Goal: Check status

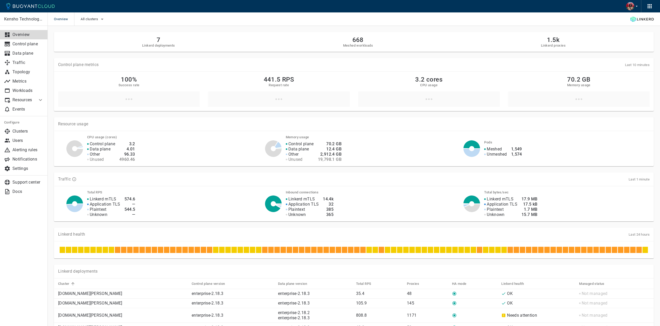
scroll to position [175, 0]
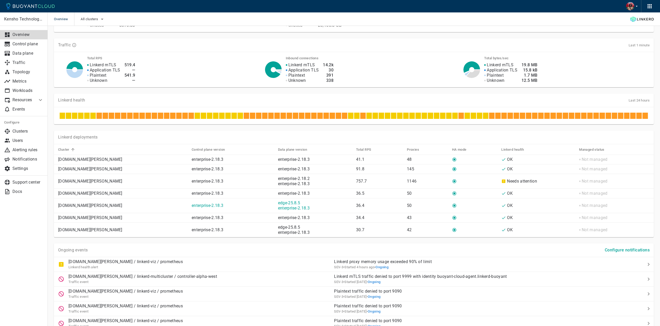
scroll to position [175, 0]
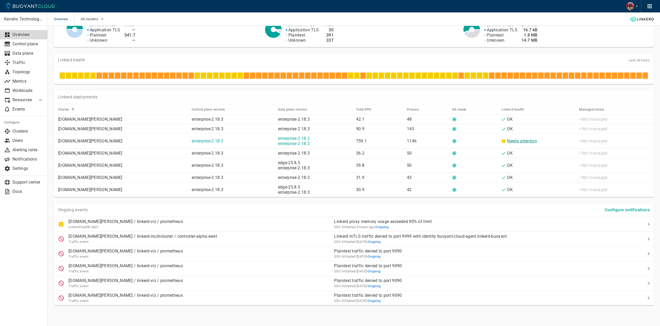
click at [520, 141] on link "Needs attention" at bounding box center [522, 141] width 30 height 5
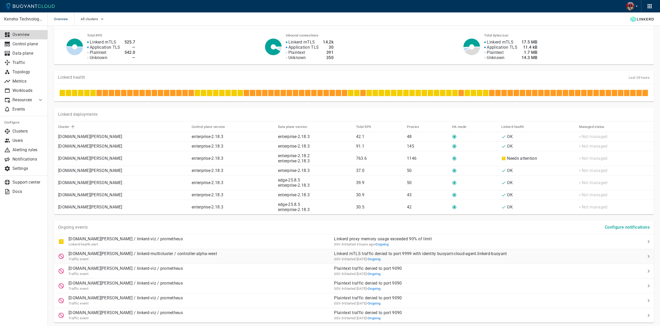
scroll to position [175, 0]
